Goal: Check status: Check status

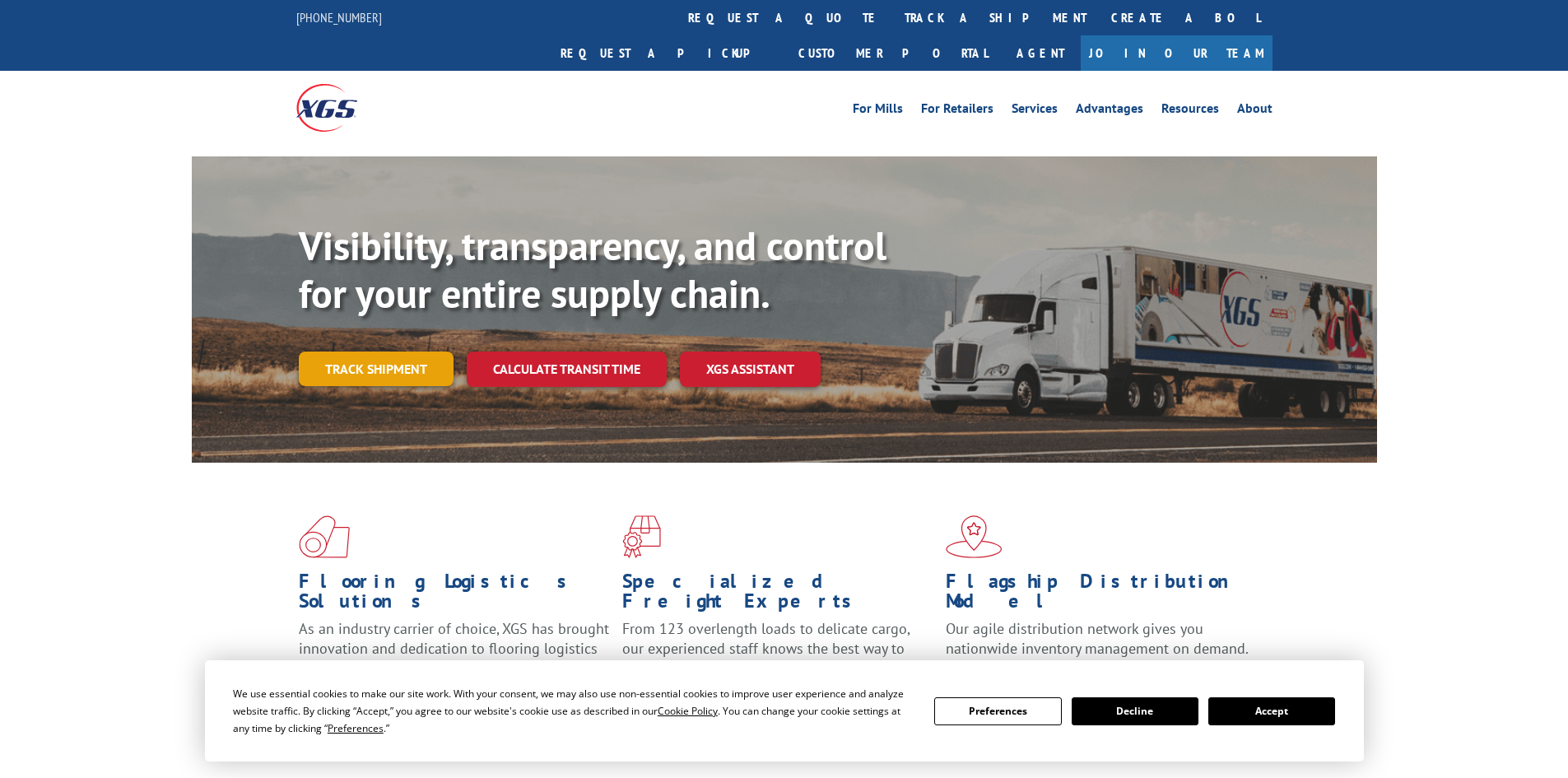
click at [397, 352] on link "Track shipment" at bounding box center [376, 368] width 155 height 34
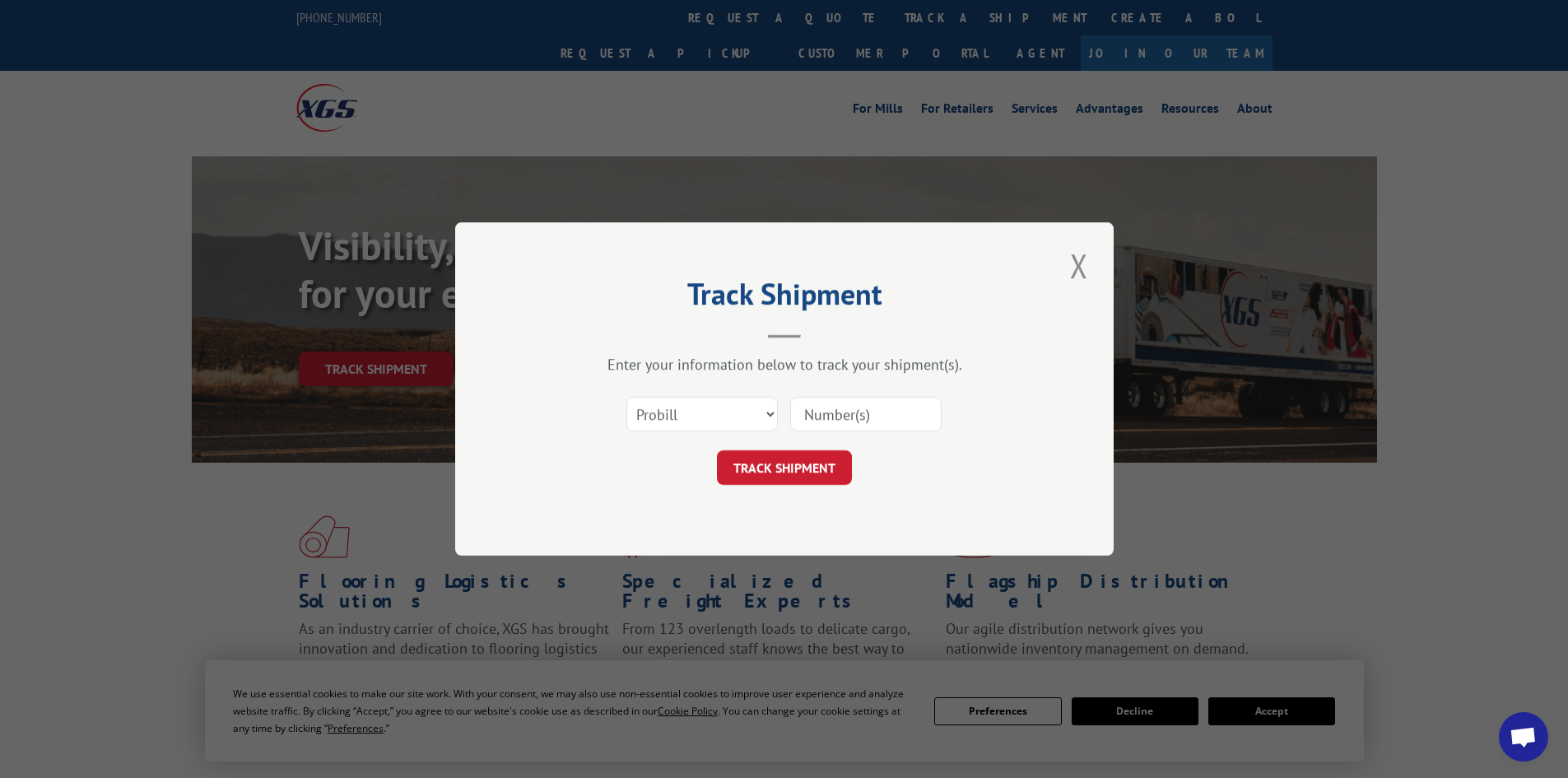
click at [680, 393] on div "Select category... Probill BOL PO" at bounding box center [784, 414] width 494 height 55
click at [688, 418] on select "Select category... Probill BOL PO" at bounding box center [702, 413] width 152 height 34
select select "bol"
click at [627, 396] on select "Select category... Probill BOL PO" at bounding box center [702, 413] width 152 height 34
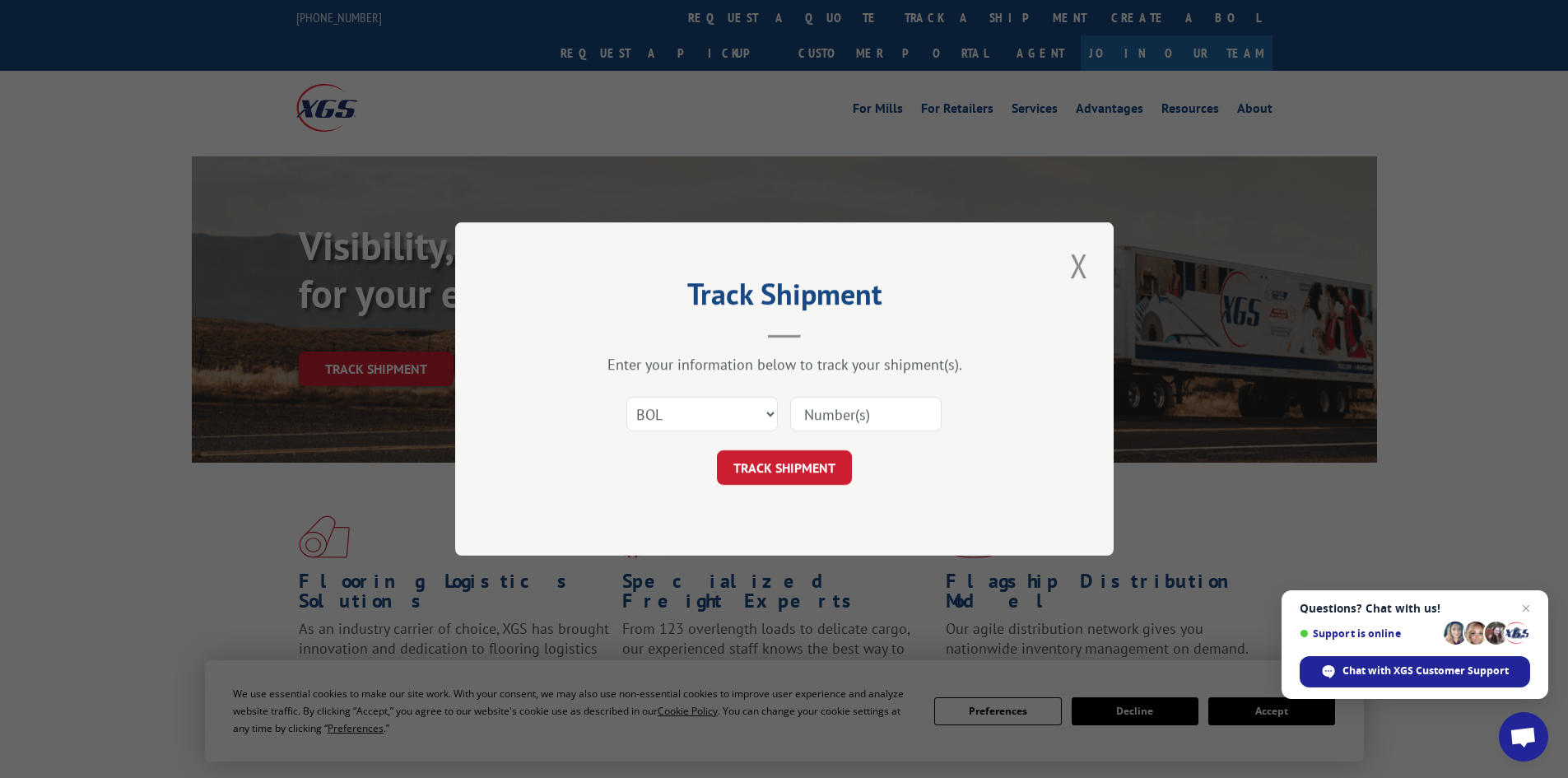
click at [927, 404] on input at bounding box center [866, 413] width 152 height 34
paste input "[URL][DOMAIN_NAME]"
drag, startPoint x: 930, startPoint y: 413, endPoint x: 764, endPoint y: 420, distance: 166.1
click at [764, 420] on div "Select category... Probill BOL PO [URL][DOMAIN_NAME]" at bounding box center [784, 414] width 494 height 55
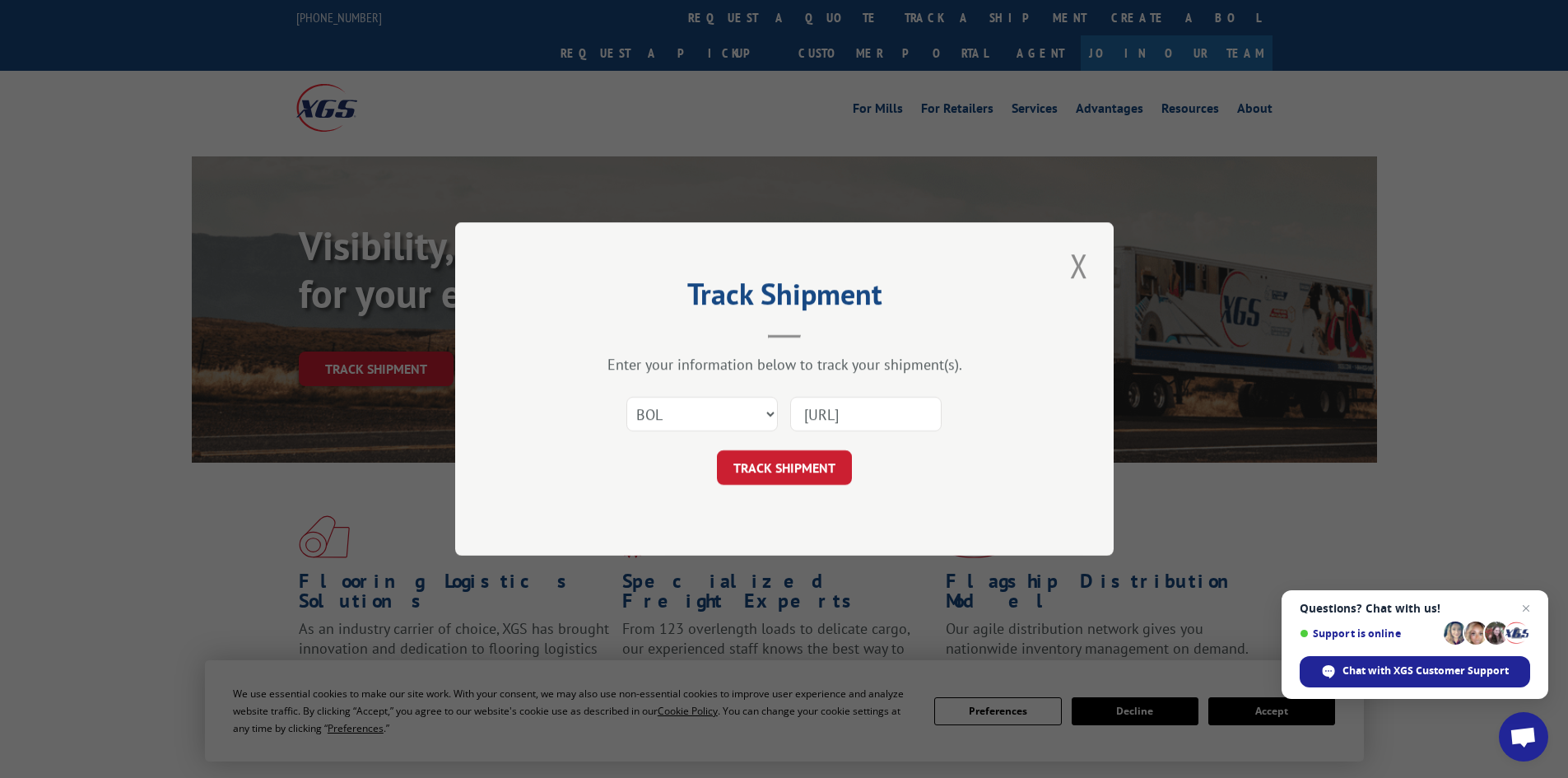
scroll to position [0, 0]
type input "h"
paste input "5947909"
type input "5947909"
click at [818, 481] on button "TRACK SHIPMENT" at bounding box center [784, 467] width 135 height 34
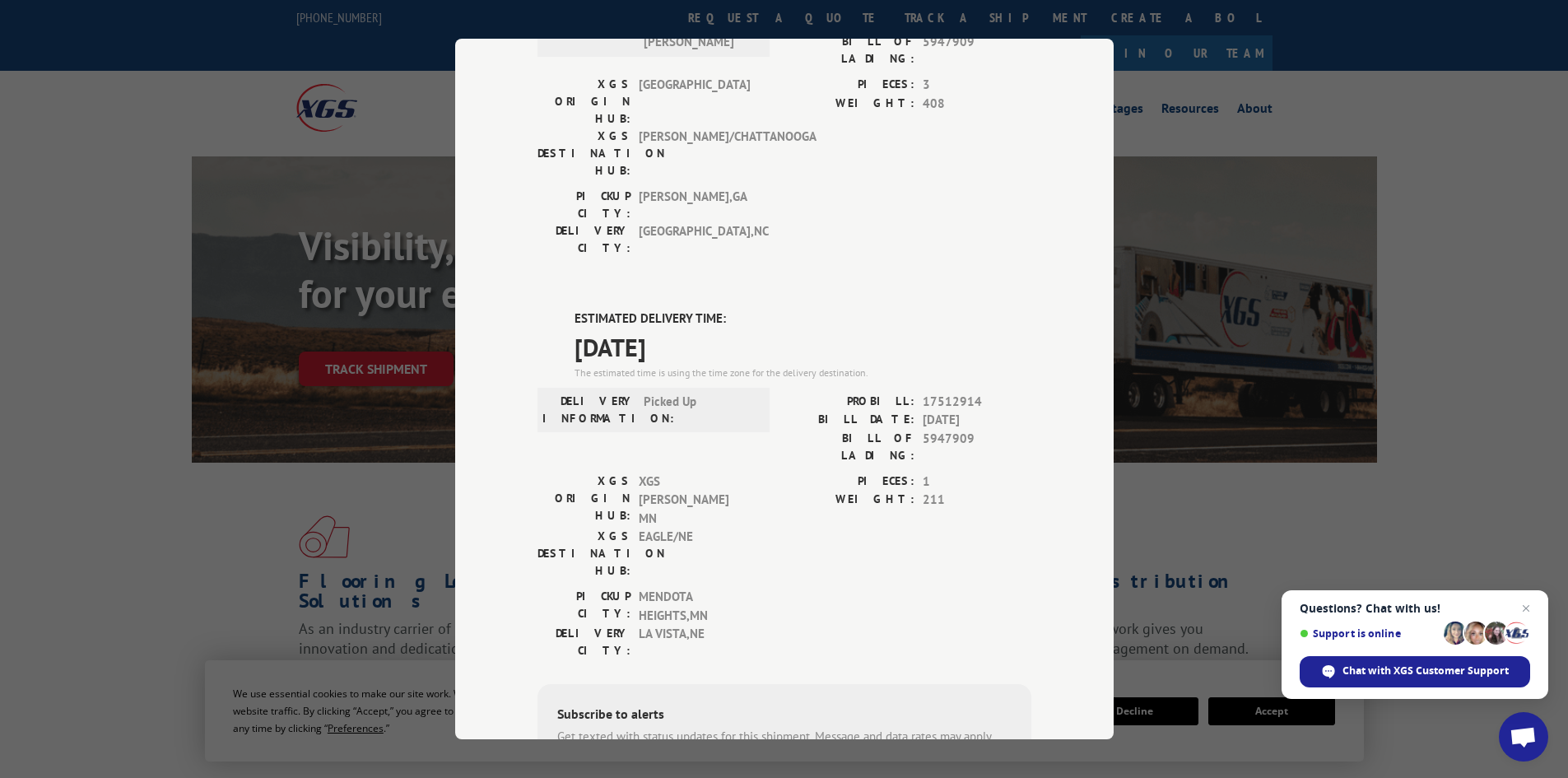
scroll to position [247, 0]
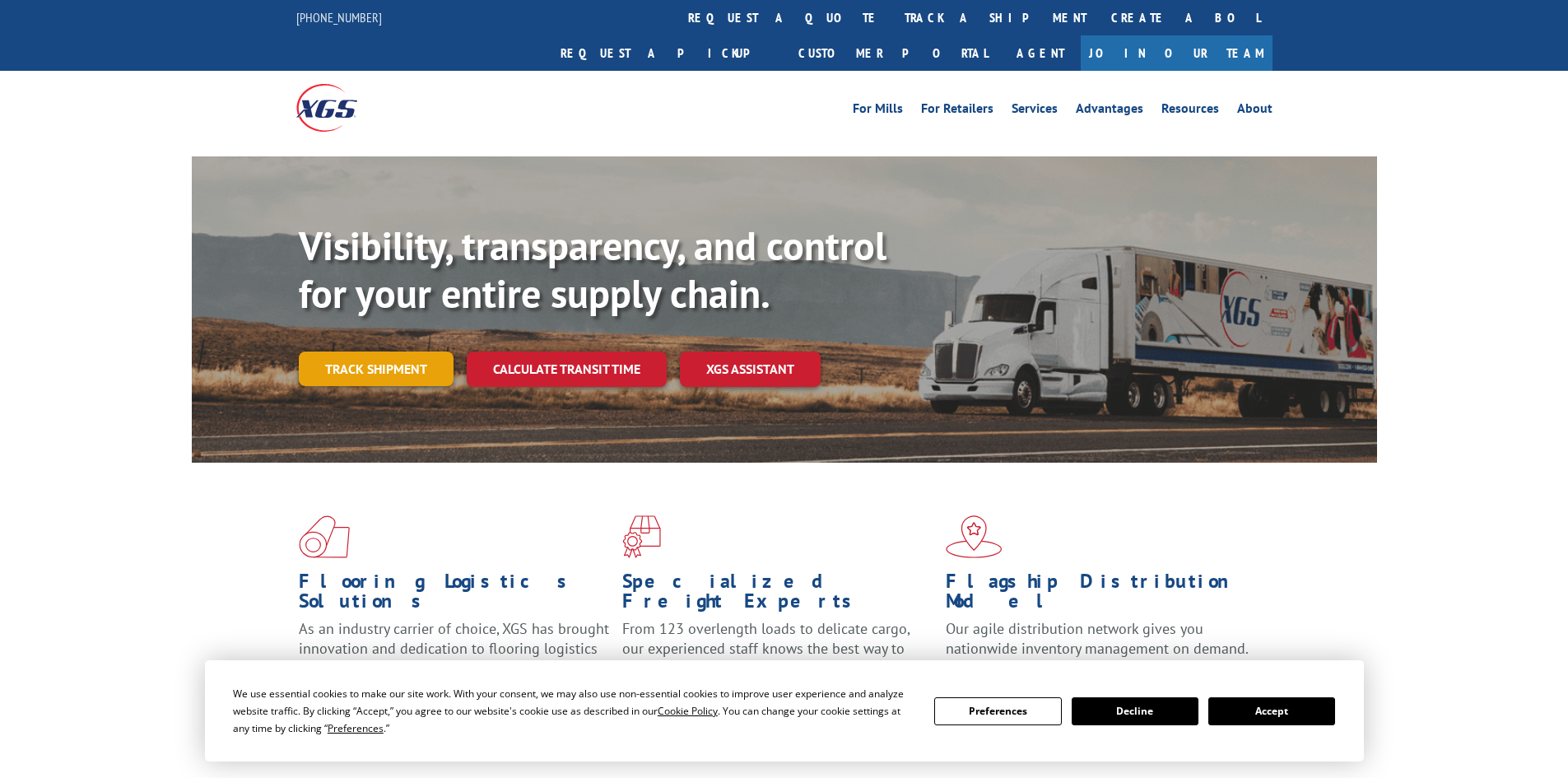
click at [426, 352] on link "Track shipment" at bounding box center [376, 368] width 155 height 34
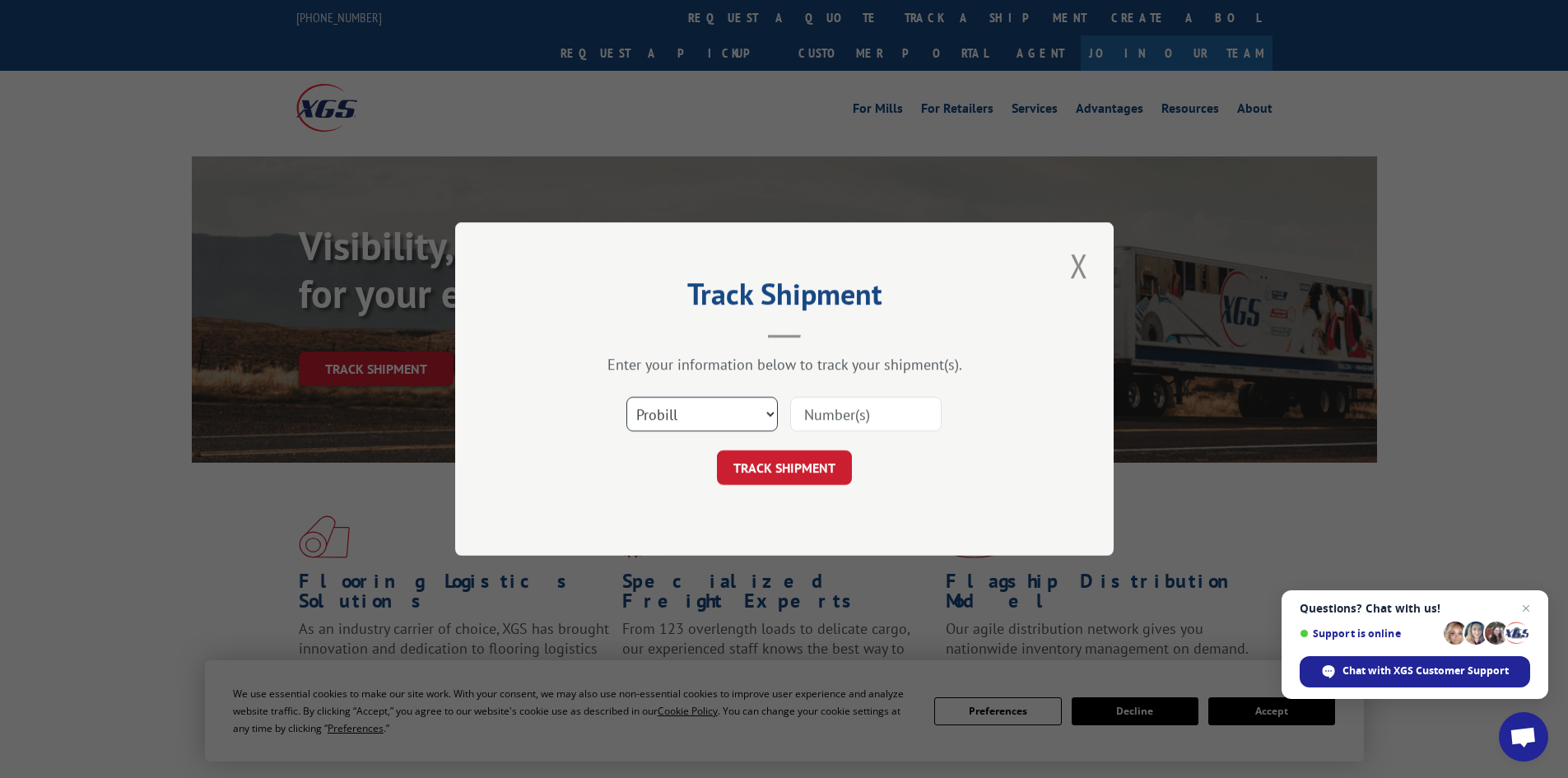
click at [682, 399] on select "Select category... Probill BOL PO" at bounding box center [702, 413] width 152 height 34
click at [627, 396] on select "Select category... Probill BOL PO" at bounding box center [702, 413] width 152 height 34
click at [710, 421] on select "Select category... Probill BOL PO" at bounding box center [702, 413] width 152 height 34
select select "po"
click at [627, 396] on select "Select category... Probill BOL PO" at bounding box center [702, 413] width 152 height 34
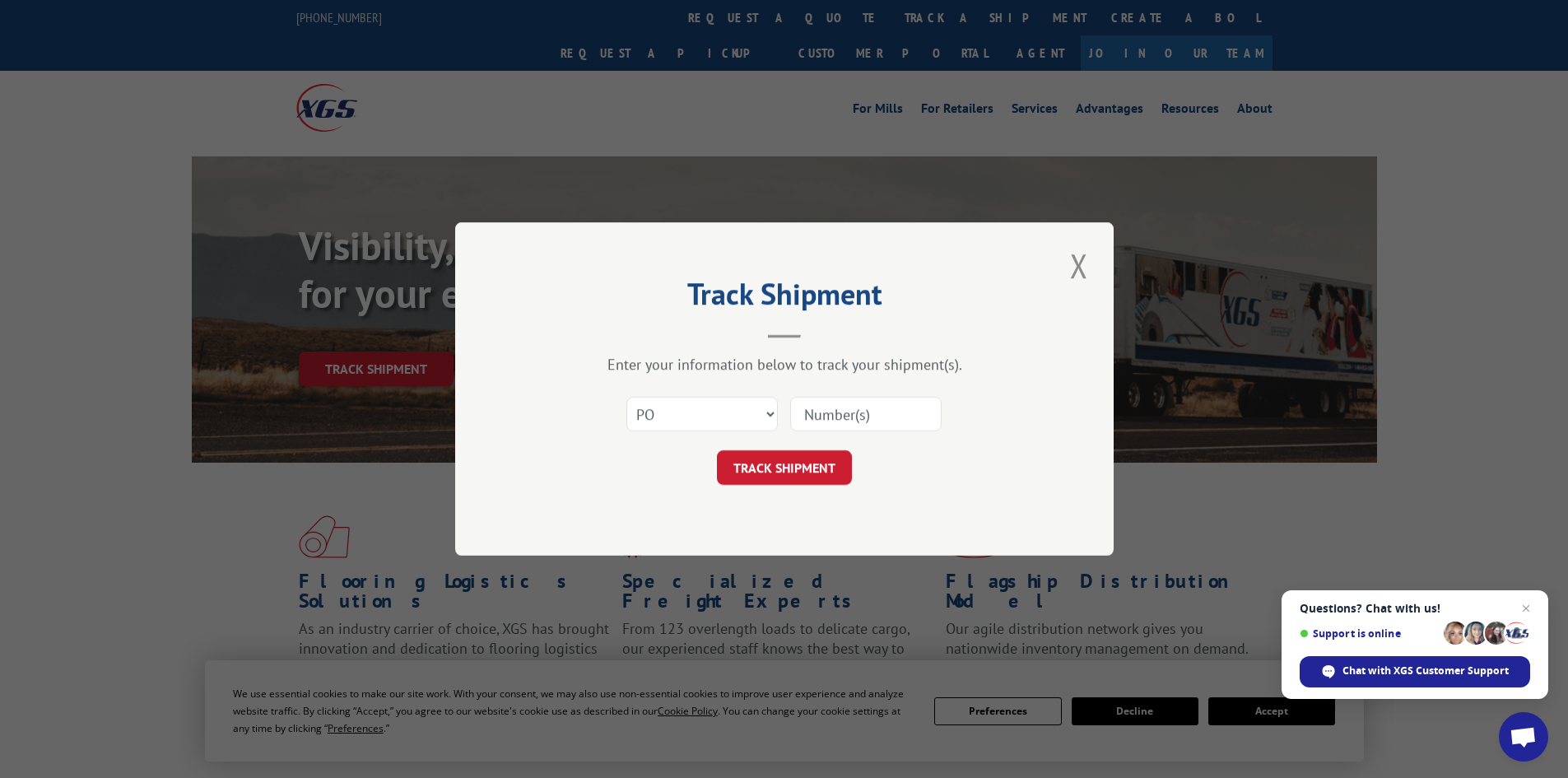
click at [904, 412] on input at bounding box center [866, 413] width 152 height 34
paste input "09542058"
type input "09542058"
click at [815, 459] on button "TRACK SHIPMENT" at bounding box center [784, 467] width 135 height 34
